Goal: Browse casually

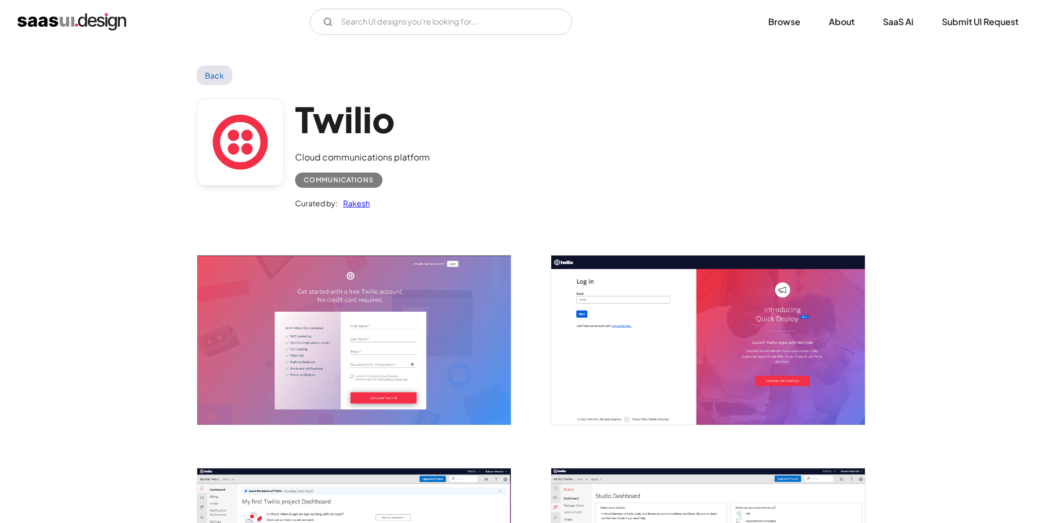
click at [485, 313] on img "open lightbox" at bounding box center [353, 340] width 313 height 169
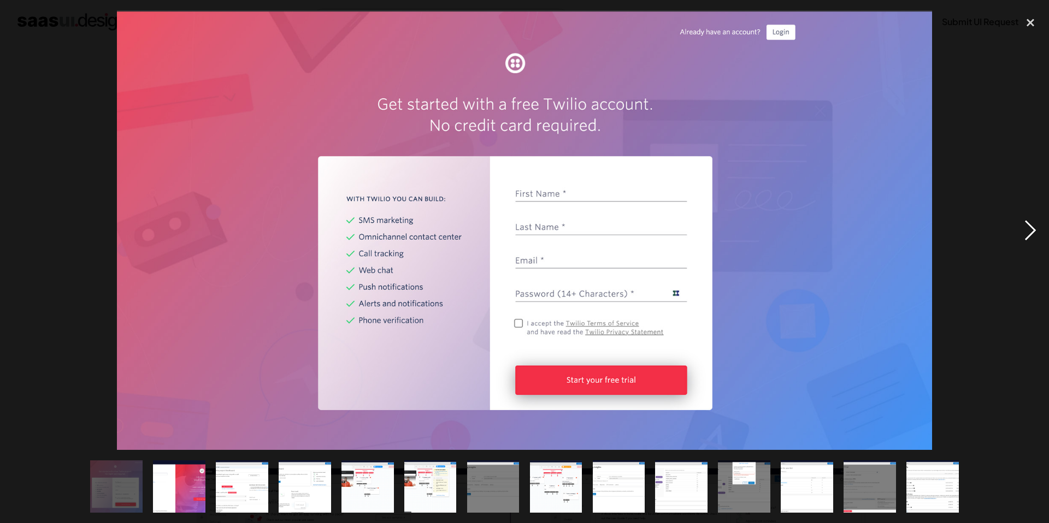
click at [1034, 228] on div "next image" at bounding box center [1029, 230] width 37 height 440
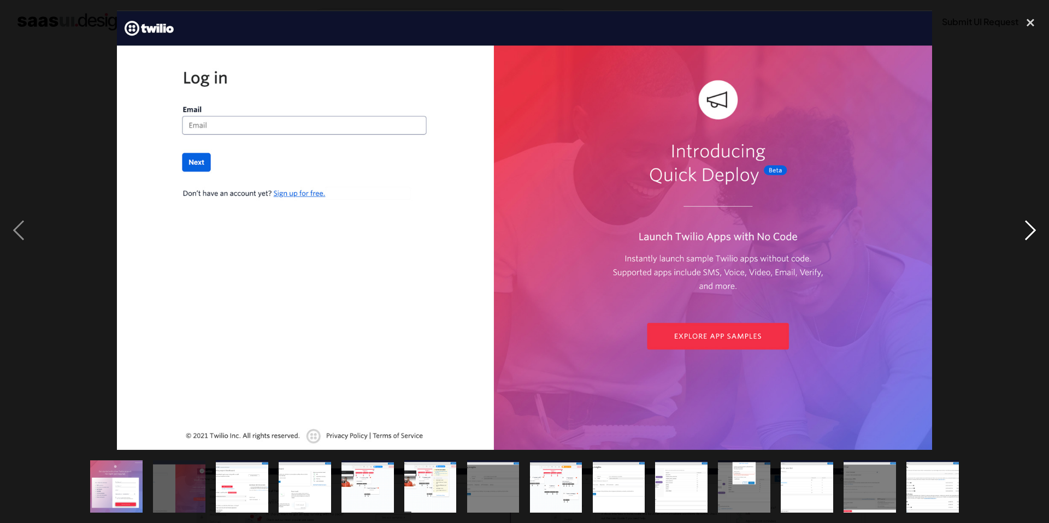
click at [1033, 227] on div "next image" at bounding box center [1029, 230] width 37 height 440
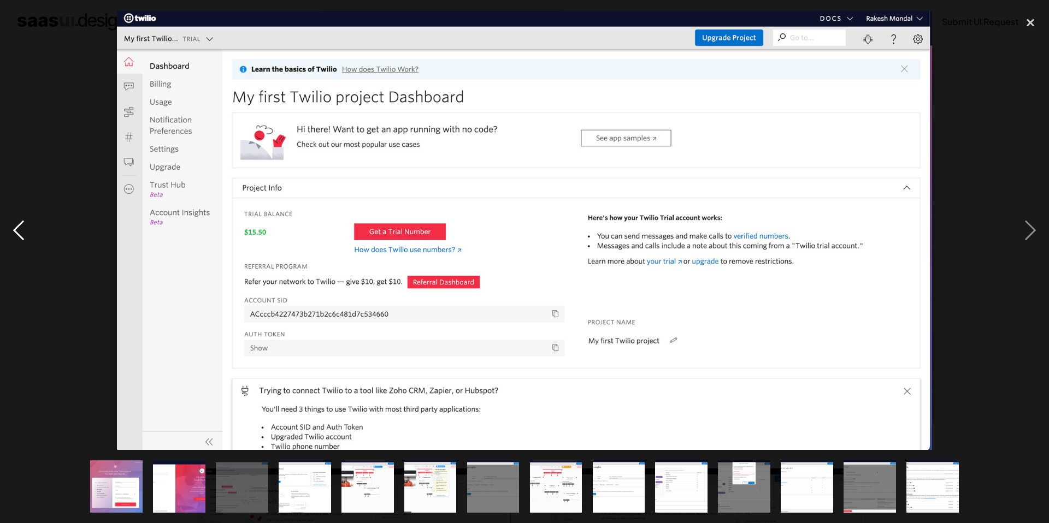
click at [19, 224] on div "previous image" at bounding box center [18, 230] width 37 height 440
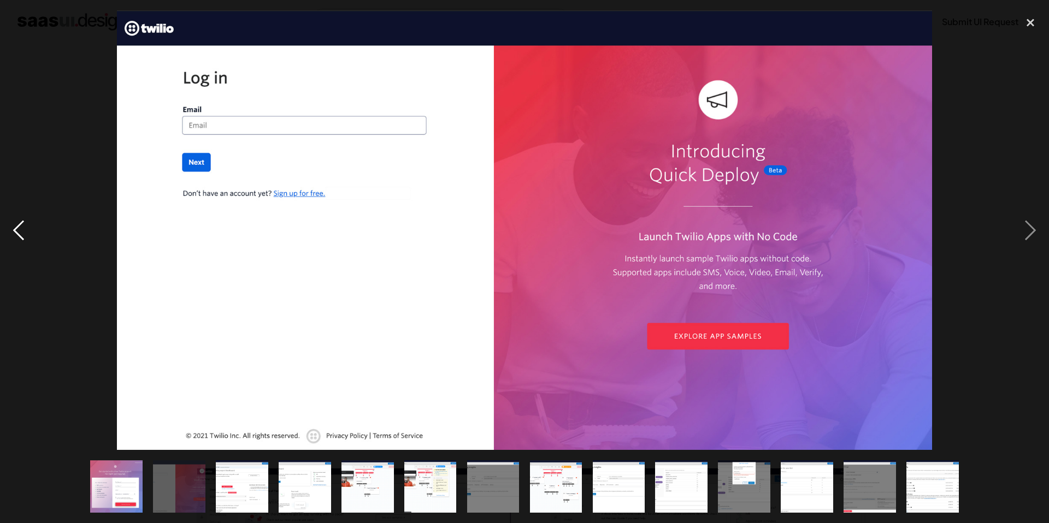
click at [19, 224] on div "previous image" at bounding box center [18, 230] width 37 height 440
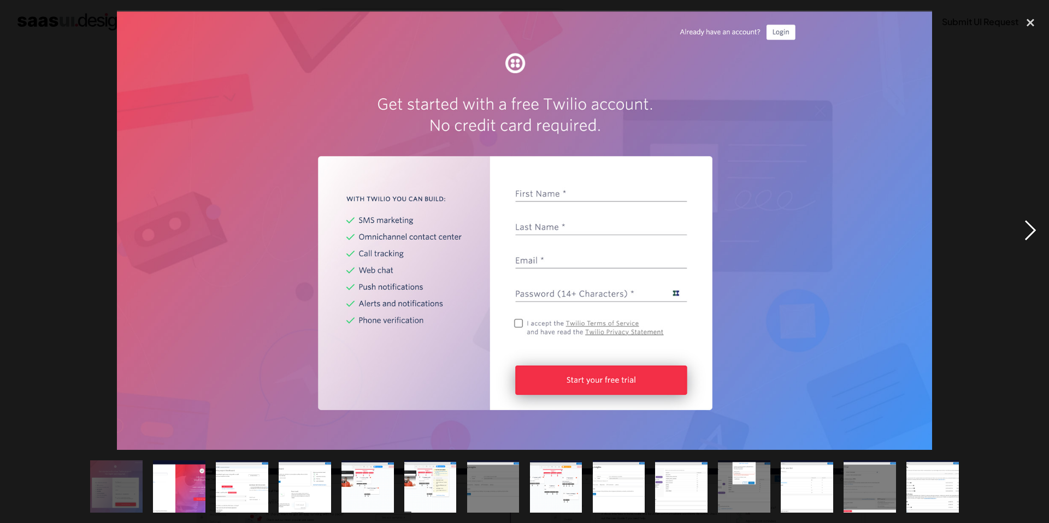
click at [1034, 230] on div "next image" at bounding box center [1029, 230] width 37 height 440
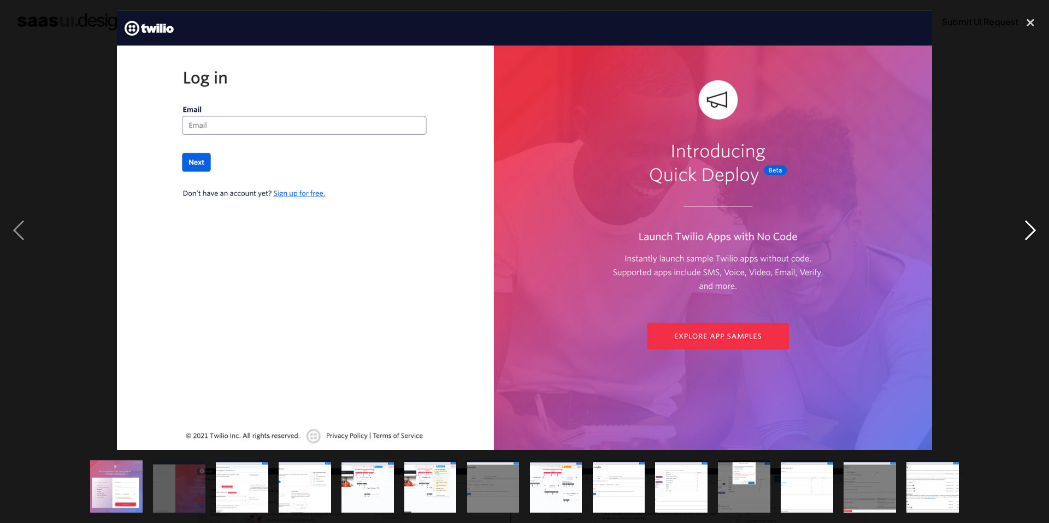
click at [1034, 230] on div "next image" at bounding box center [1029, 230] width 37 height 440
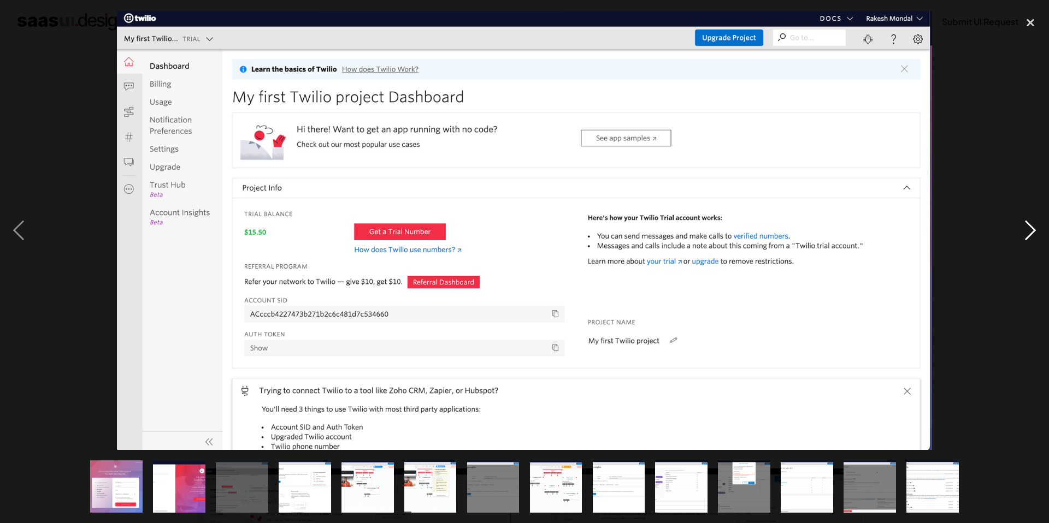
click at [1033, 229] on div "next image" at bounding box center [1029, 230] width 37 height 440
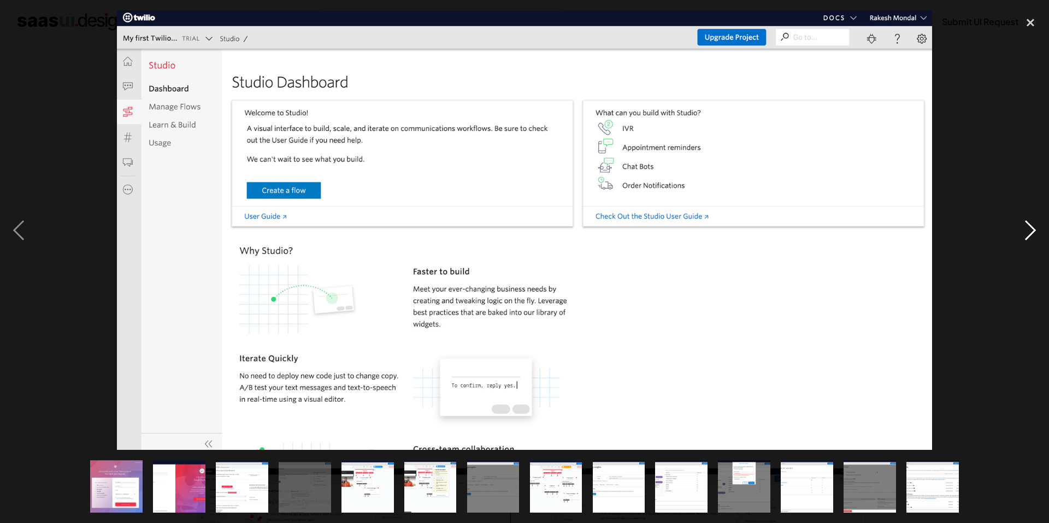
click at [1033, 229] on div "next image" at bounding box center [1029, 230] width 37 height 440
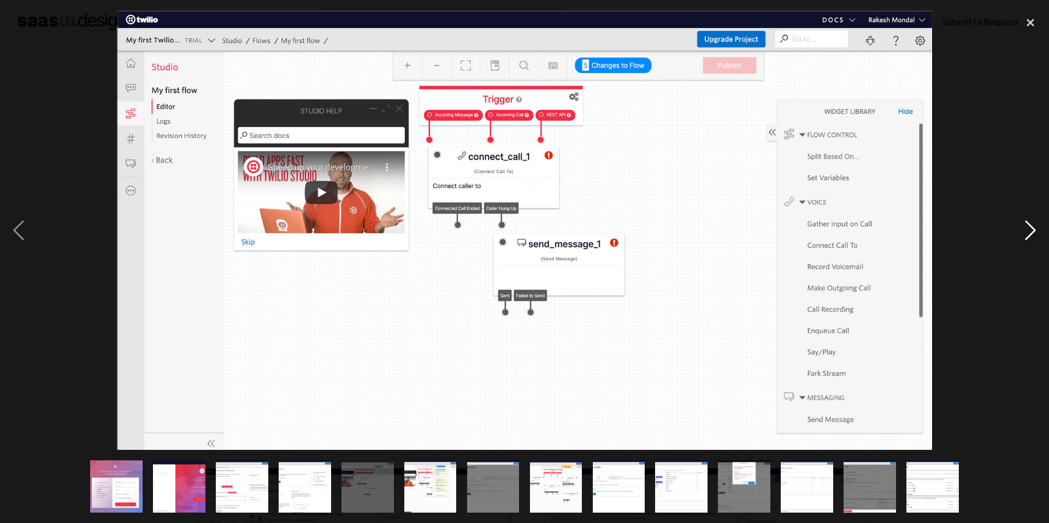
click at [1033, 229] on div "next image" at bounding box center [1029, 230] width 37 height 440
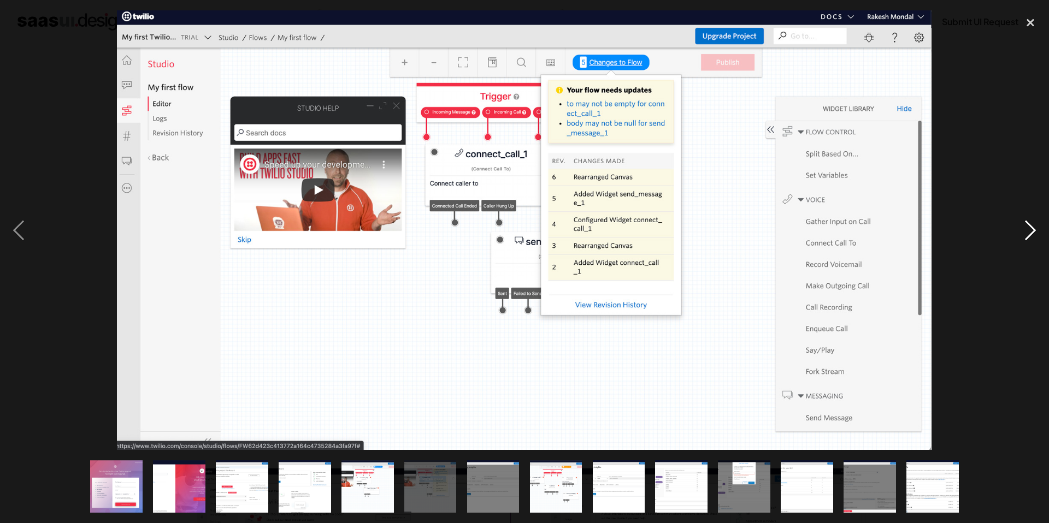
click at [1033, 229] on div "next image" at bounding box center [1029, 230] width 37 height 440
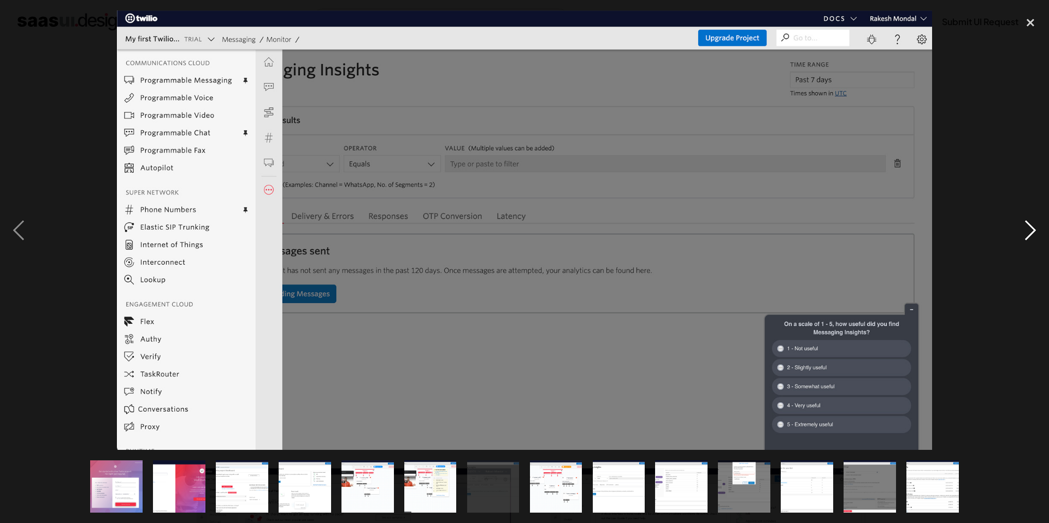
click at [1033, 229] on div "next image" at bounding box center [1029, 230] width 37 height 440
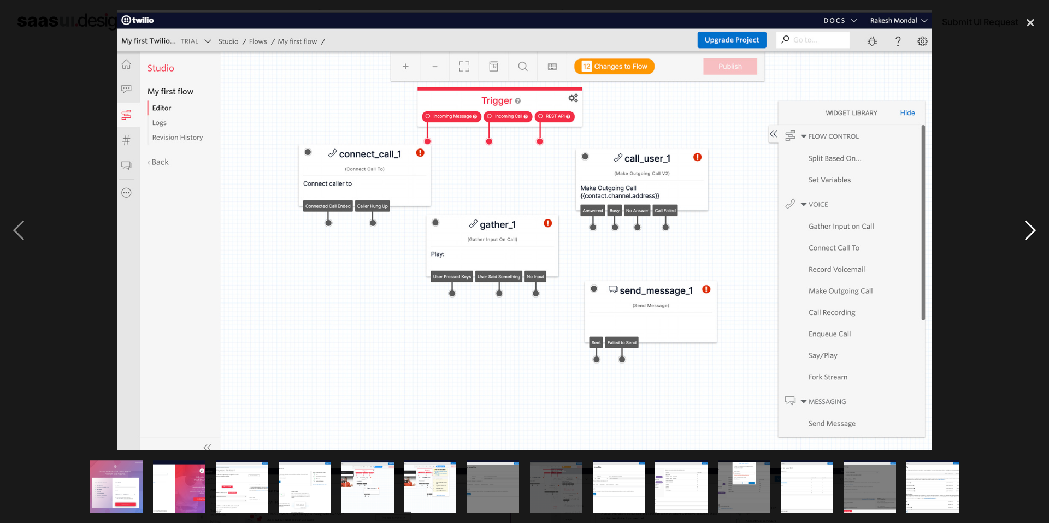
click at [1033, 229] on div "next image" at bounding box center [1029, 230] width 37 height 440
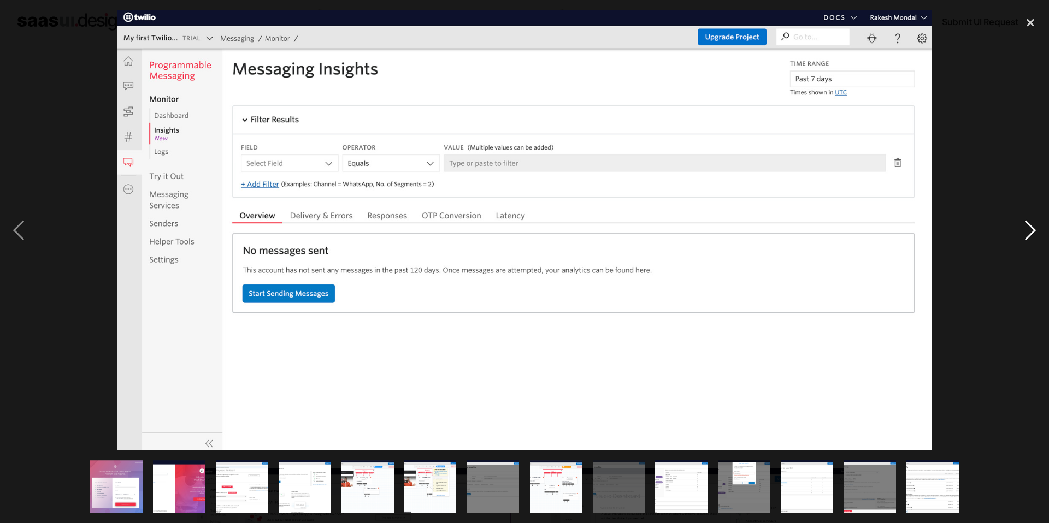
click at [1033, 229] on div "next image" at bounding box center [1029, 230] width 37 height 440
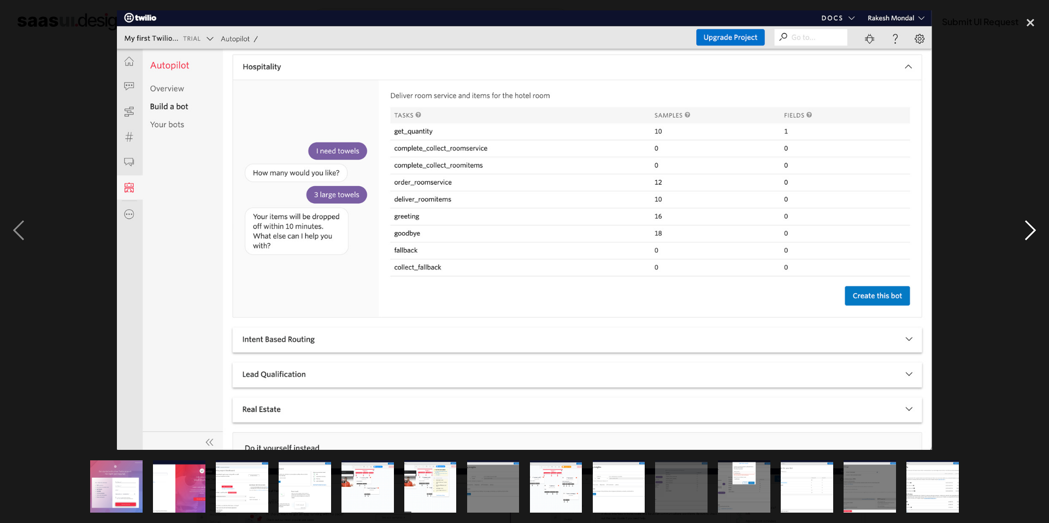
click at [1033, 229] on div "next image" at bounding box center [1029, 230] width 37 height 440
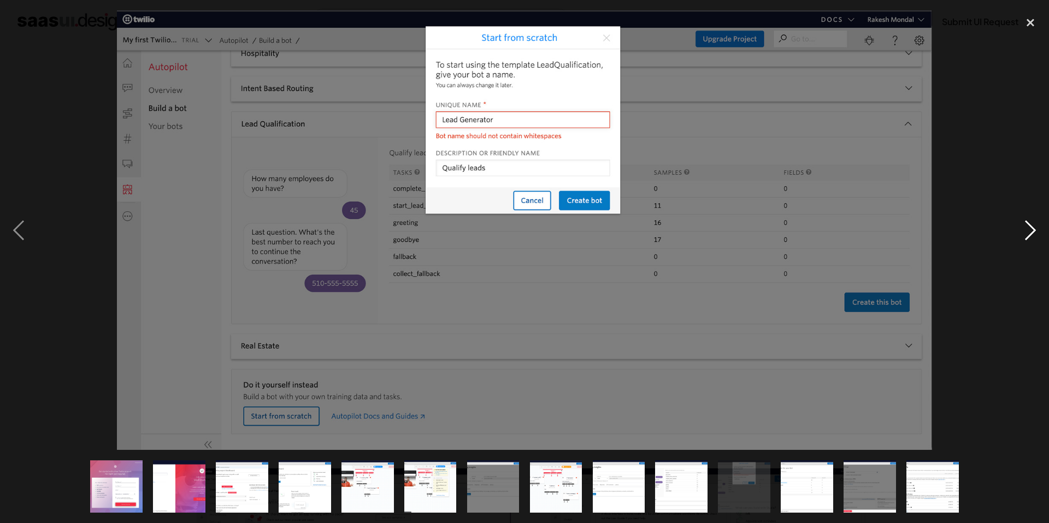
click at [1033, 229] on div "next image" at bounding box center [1029, 230] width 37 height 440
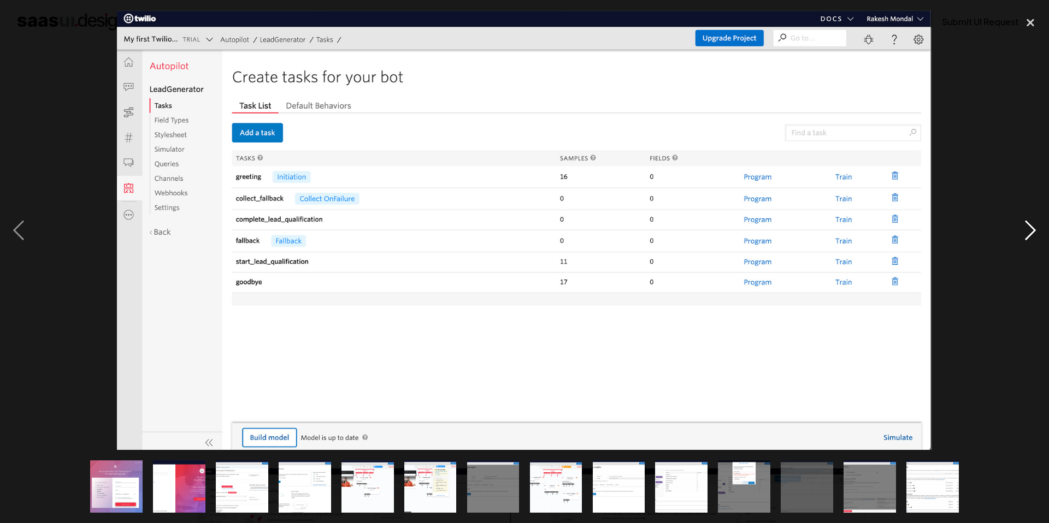
click at [1033, 229] on div "next image" at bounding box center [1029, 230] width 37 height 440
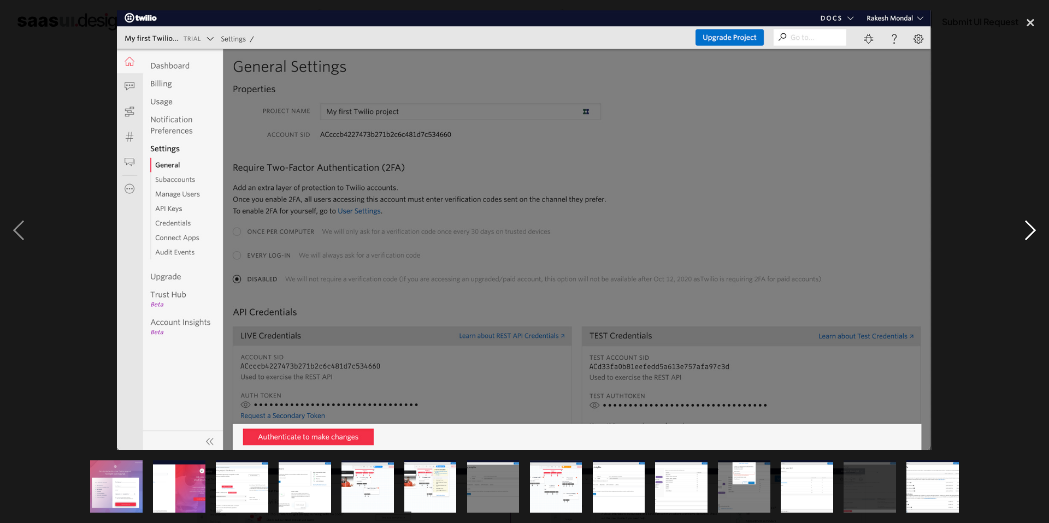
click at [1033, 229] on div "next image" at bounding box center [1029, 230] width 37 height 440
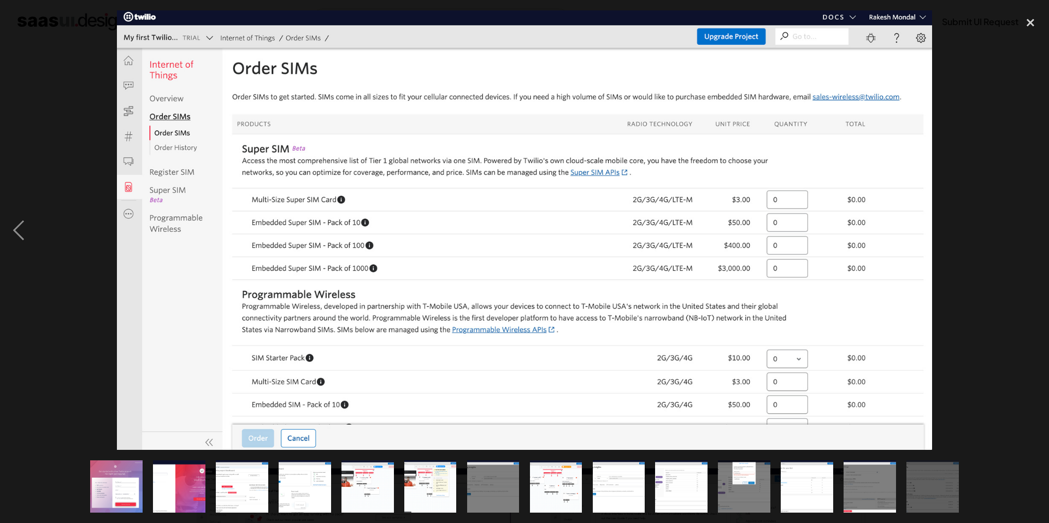
click at [1033, 229] on div "next image" at bounding box center [1029, 230] width 37 height 440
click at [1026, 22] on div "close lightbox" at bounding box center [1029, 22] width 37 height 24
